Goal: Find specific page/section: Find specific page/section

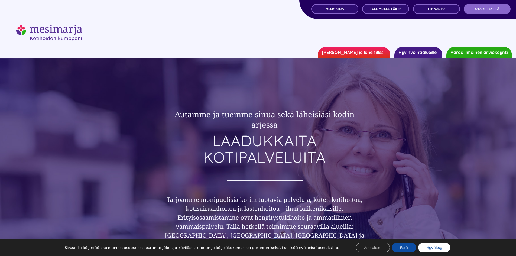
click at [434, 250] on button "Hyväksy" at bounding box center [434, 248] width 32 height 10
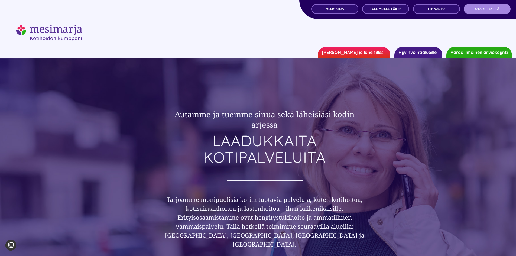
click at [488, 11] on link "OTA YHTEYTTÄ" at bounding box center [486, 9] width 47 height 10
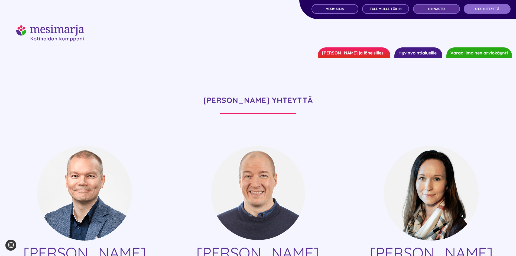
click at [440, 13] on link "Hinnasto" at bounding box center [436, 9] width 47 height 10
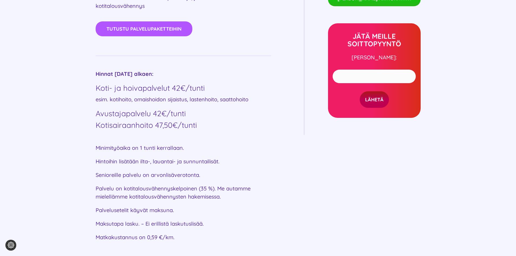
scroll to position [352, 0]
